Goal: Check status: Check status

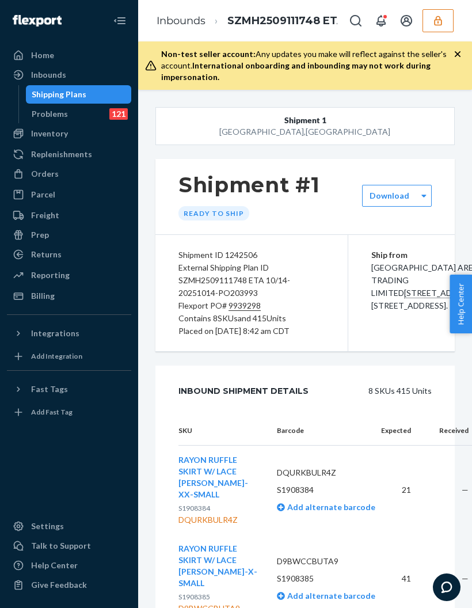
click at [55, 130] on div "Inventory" at bounding box center [49, 134] width 37 height 12
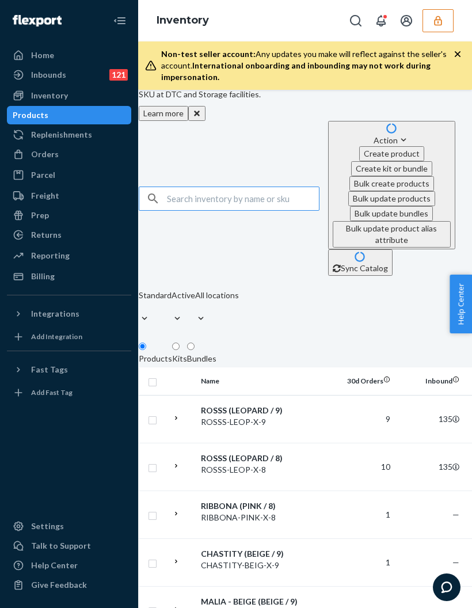
scroll to position [191, 7]
type input "1855068"
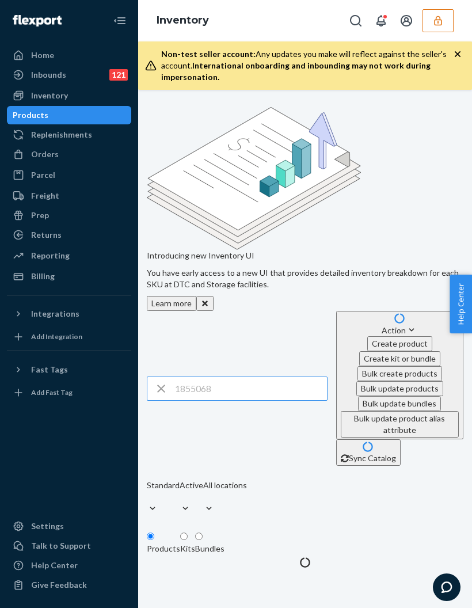
scroll to position [0, 7]
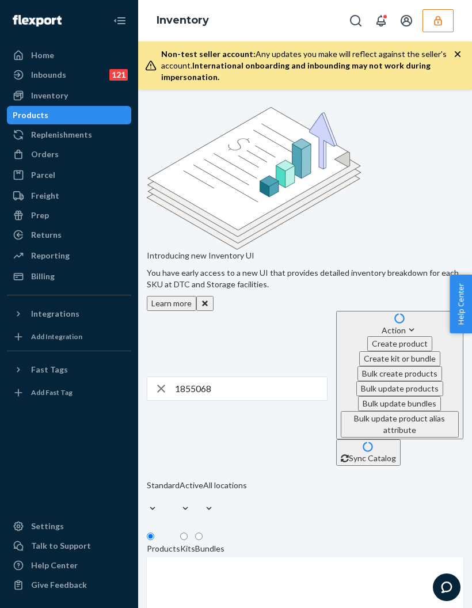
click at [154, 377] on div "button" at bounding box center [161, 388] width 28 height 23
click at [184, 377] on input "text" at bounding box center [251, 388] width 152 height 23
click at [180, 377] on input "1855068" at bounding box center [251, 388] width 152 height 23
type input "S1855068"
click at [156, 377] on icon "button" at bounding box center [161, 388] width 14 height 23
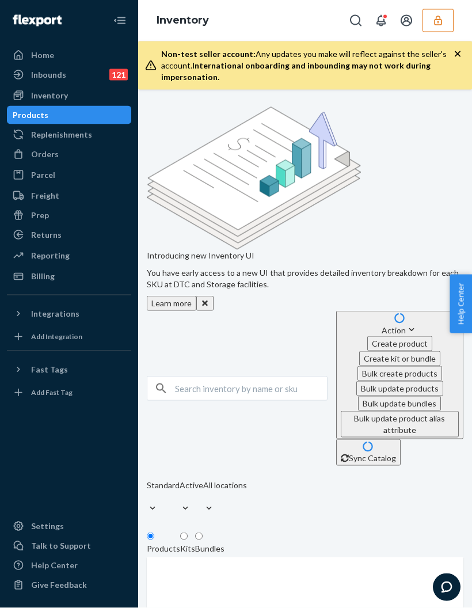
scroll to position [46, 0]
click at [45, 106] on link "Products" at bounding box center [69, 115] width 124 height 18
click at [32, 90] on div "Inventory" at bounding box center [49, 96] width 37 height 12
click at [284, 377] on input "text" at bounding box center [251, 388] width 152 height 23
